Goal: Task Accomplishment & Management: Manage account settings

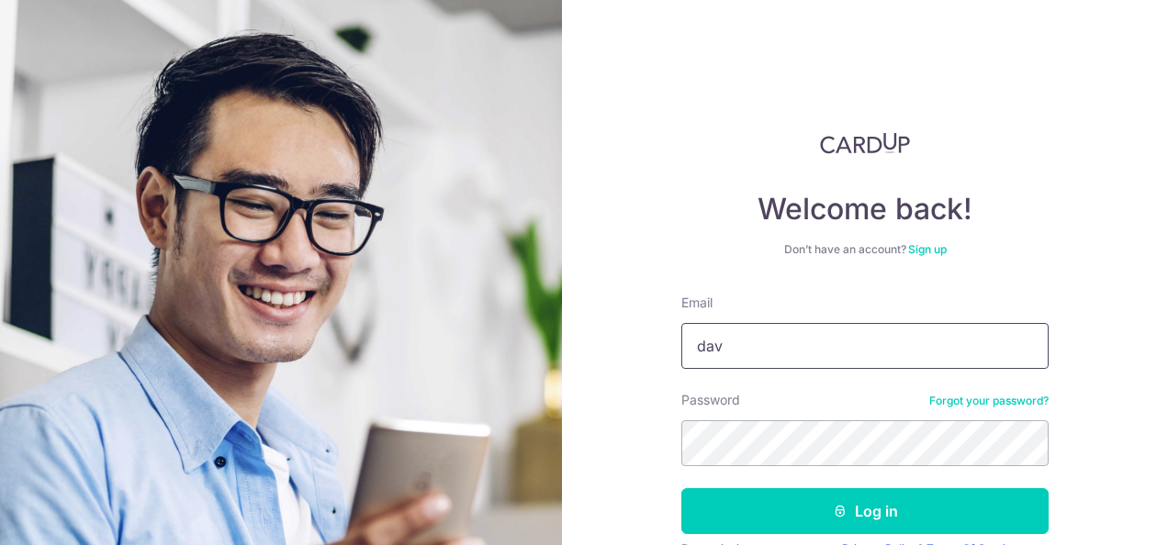
type input "[PERSON_NAME][EMAIL_ADDRESS][DOMAIN_NAME]"
click at [681, 489] on button "Log in" at bounding box center [864, 512] width 367 height 46
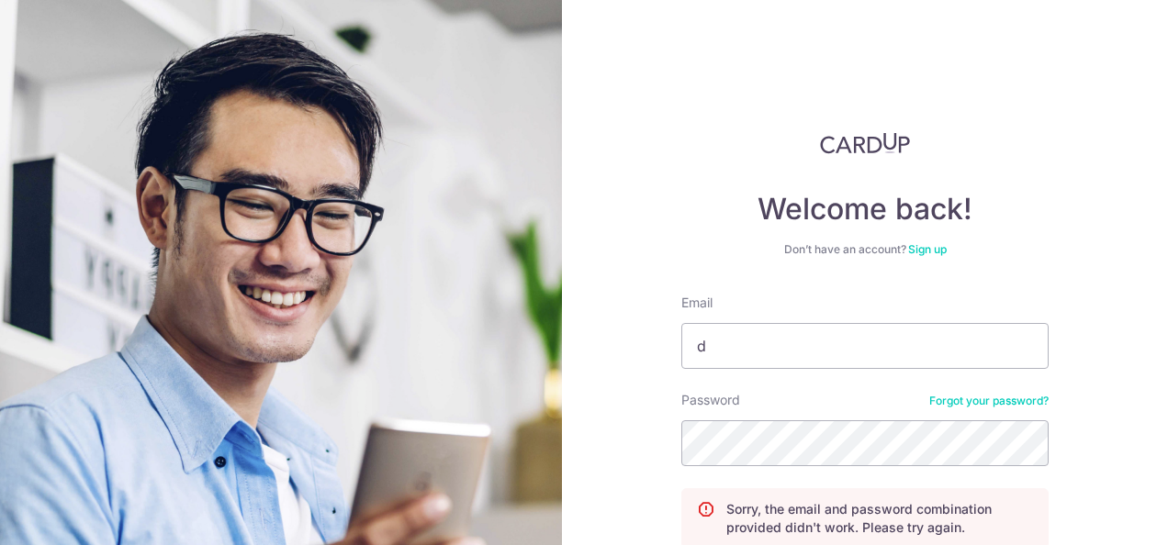
type input "[PERSON_NAME][EMAIL_ADDRESS][DOMAIN_NAME]"
